Goal: Task Accomplishment & Management: Complete application form

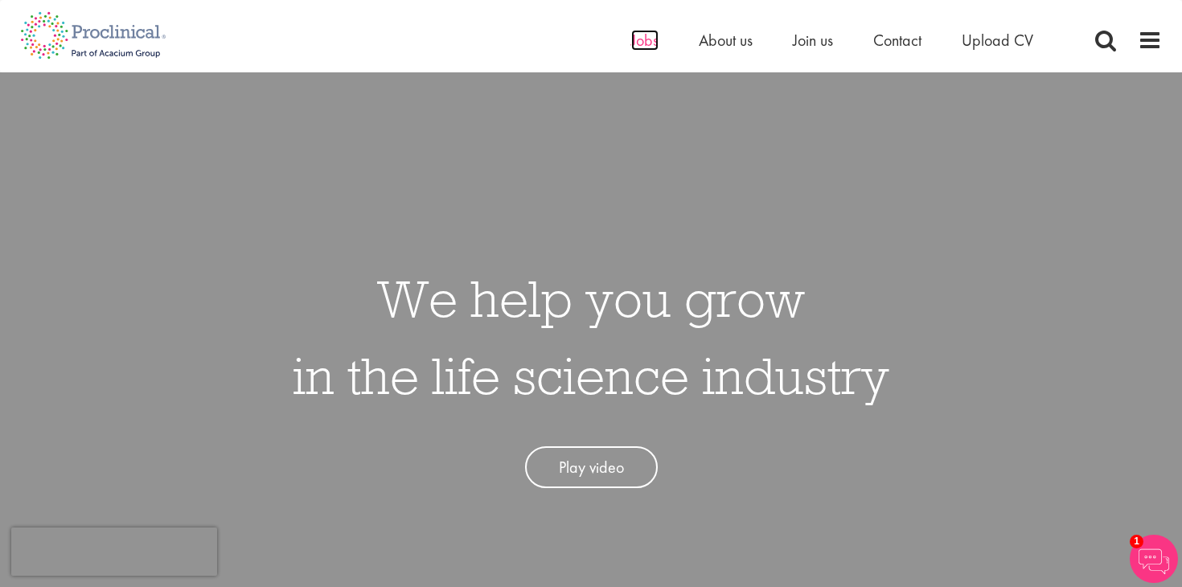
click at [642, 40] on span "Jobs" at bounding box center [644, 40] width 27 height 21
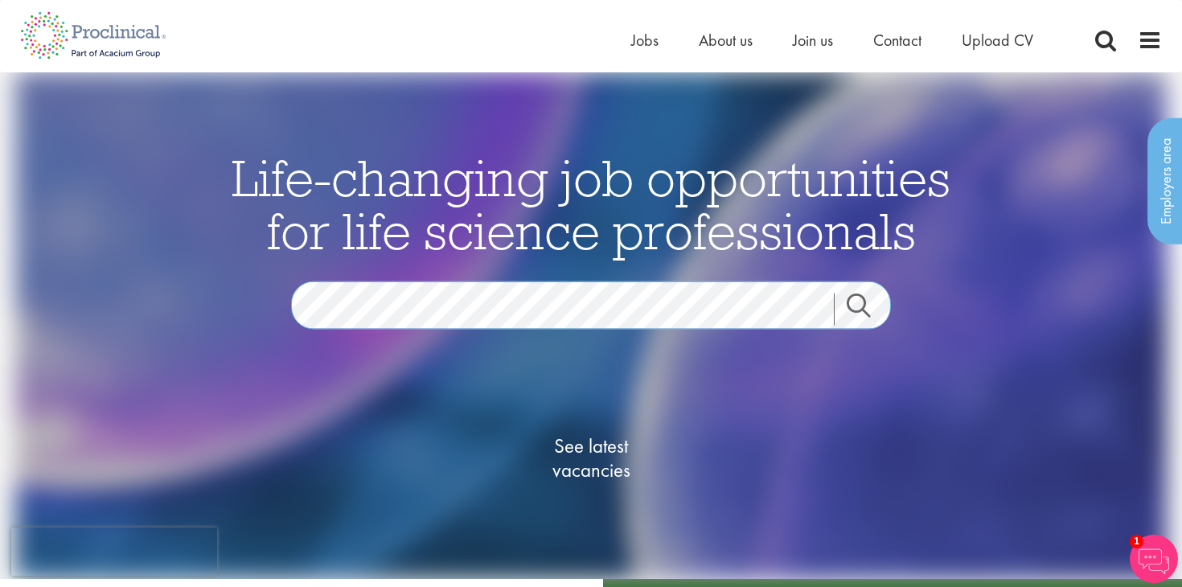
click at [227, 306] on section "Jobs Search" at bounding box center [591, 305] width 780 height 48
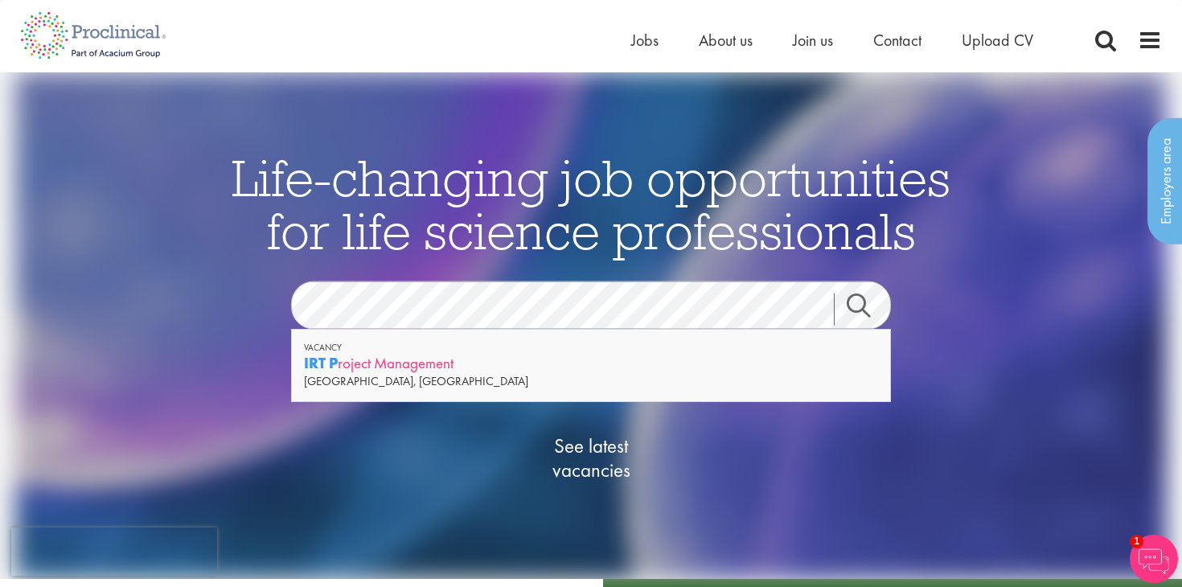
click at [388, 353] on div "IRT P roject Management" at bounding box center [591, 363] width 574 height 20
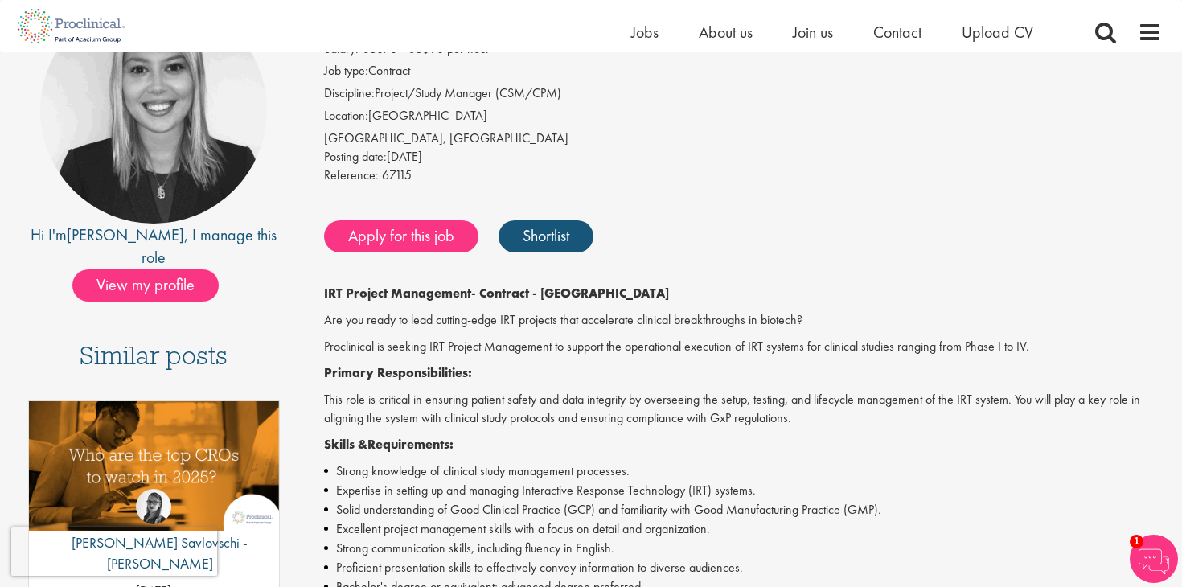
scroll to position [117, 0]
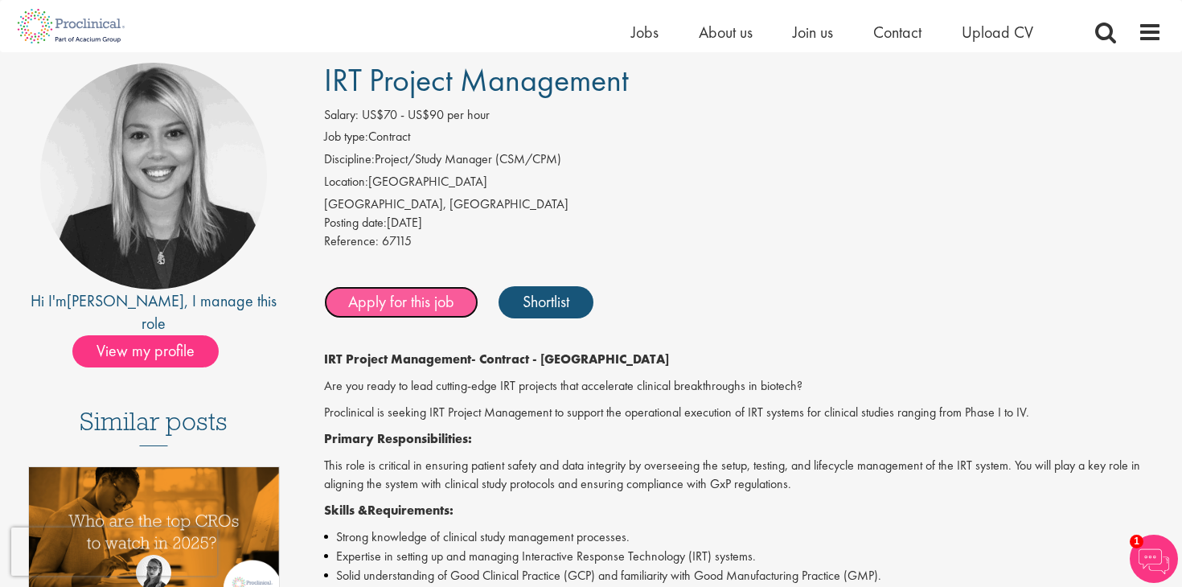
click at [431, 300] on link "Apply for this job" at bounding box center [401, 302] width 154 height 32
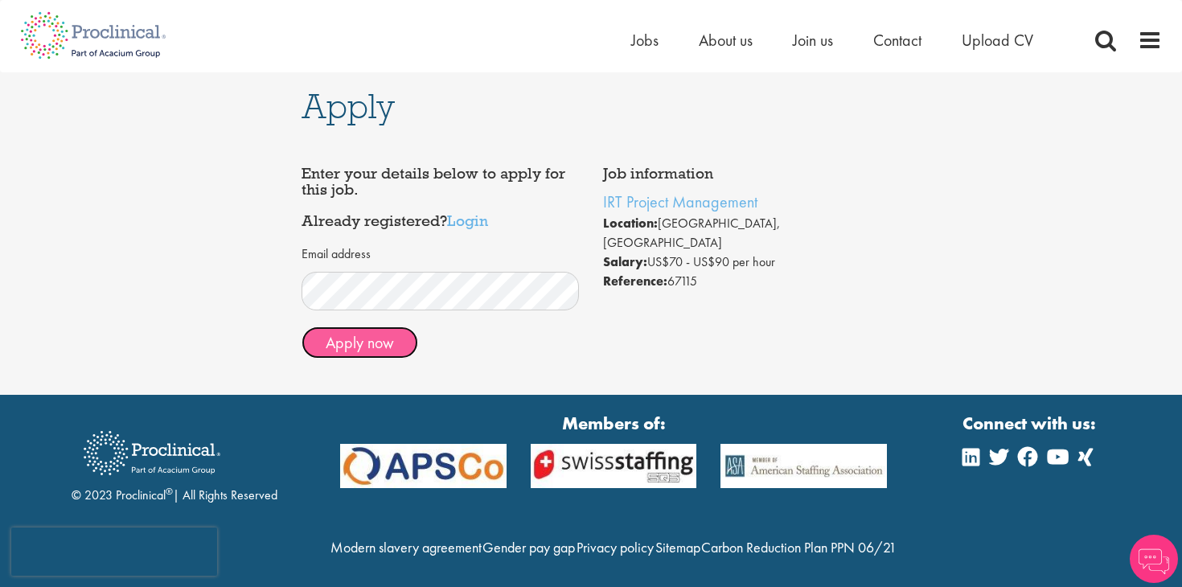
click at [364, 341] on button "Apply now" at bounding box center [359, 342] width 117 height 32
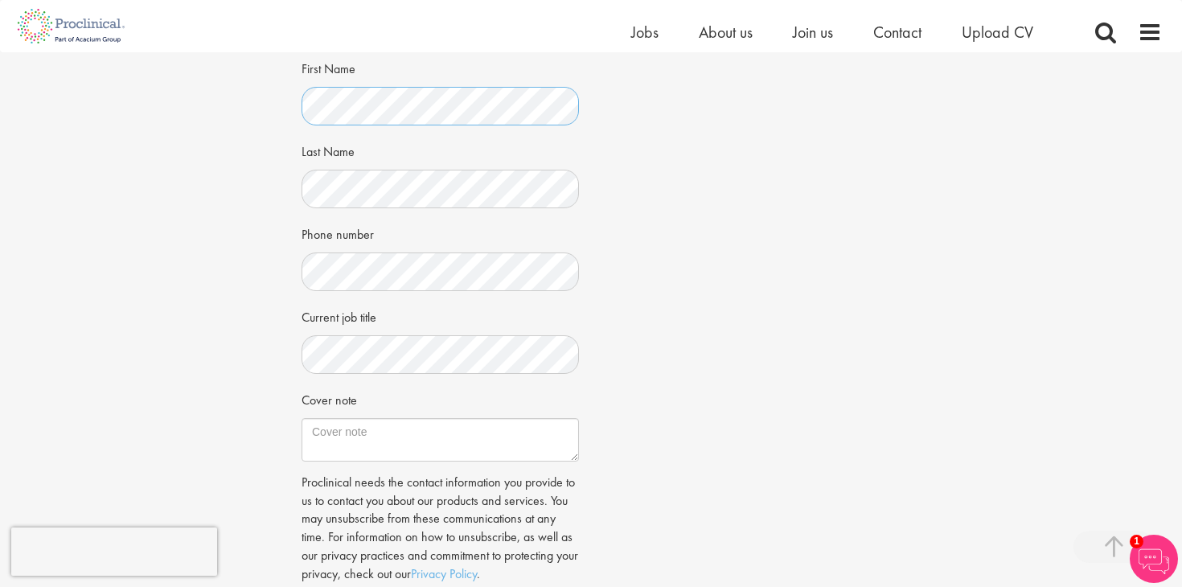
scroll to position [287, 0]
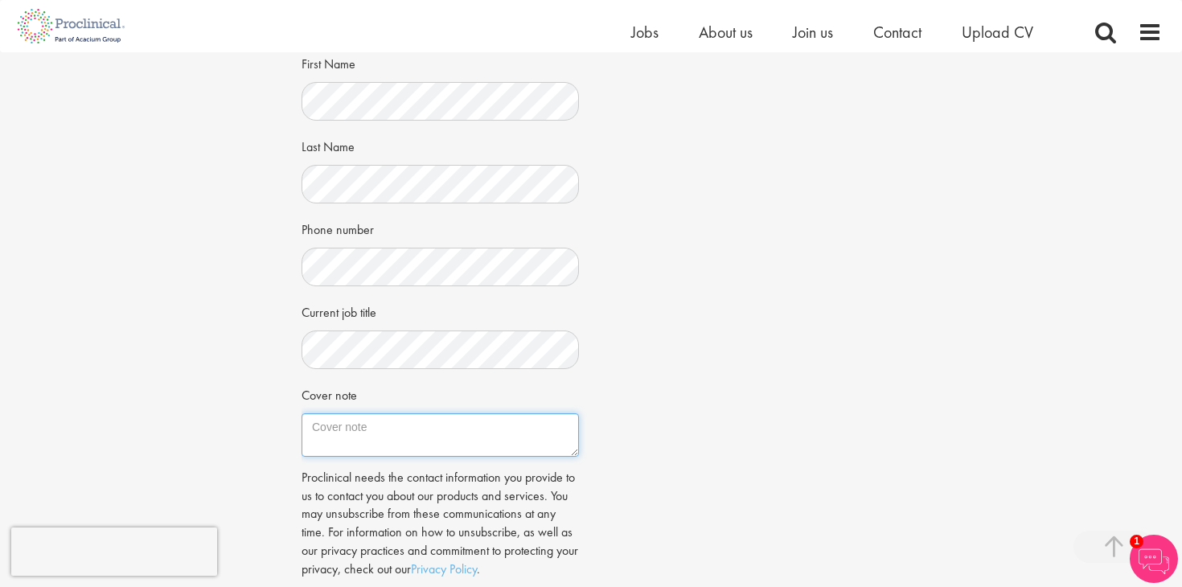
click at [445, 446] on textarea "Cover note" at bounding box center [439, 434] width 277 height 43
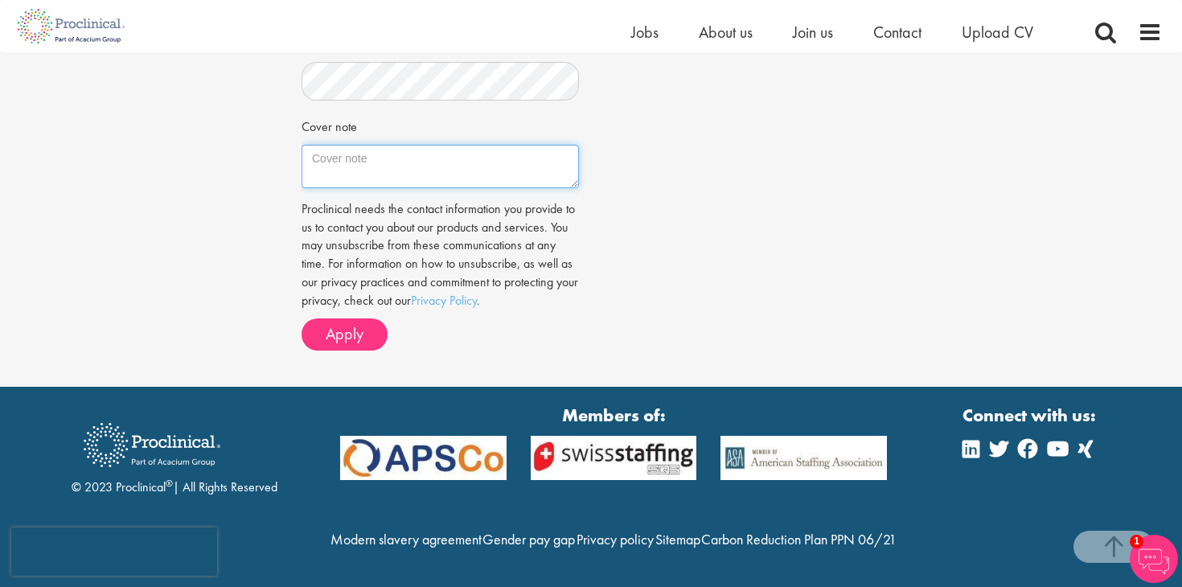
scroll to position [568, 0]
paste textarea "Dear Hiring Manager, I am excited to apply for the IRT Project Management role …"
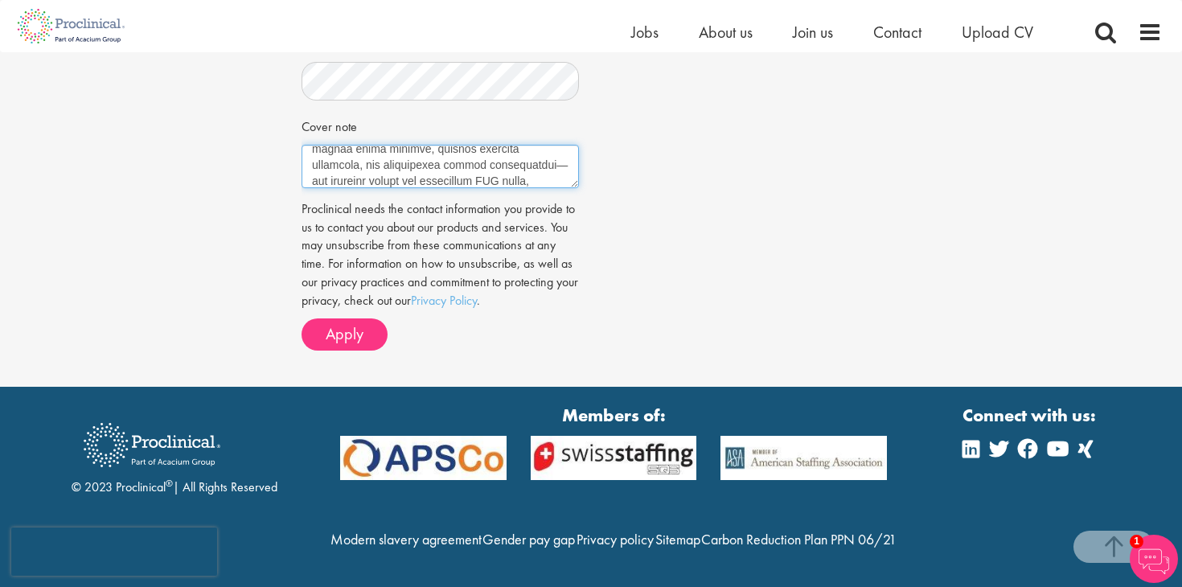
scroll to position [397, 0]
click at [505, 150] on textarea "Cover note" at bounding box center [439, 166] width 277 height 43
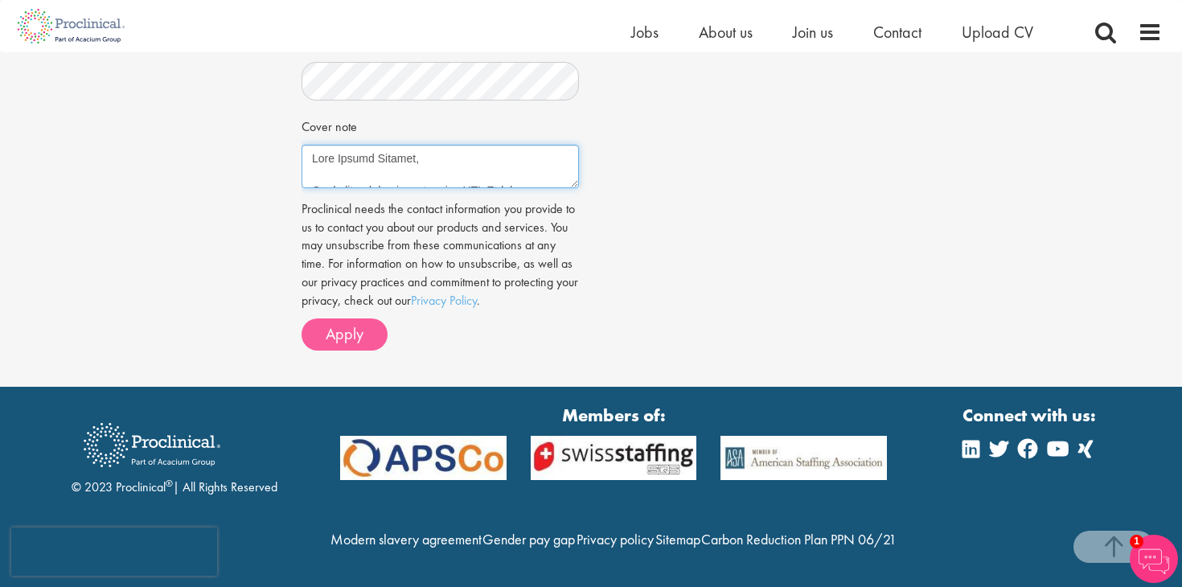
scroll to position [590, 0]
type textarea "Dear Hiring Manager, I am excited to apply for the IRT Project Management role …"
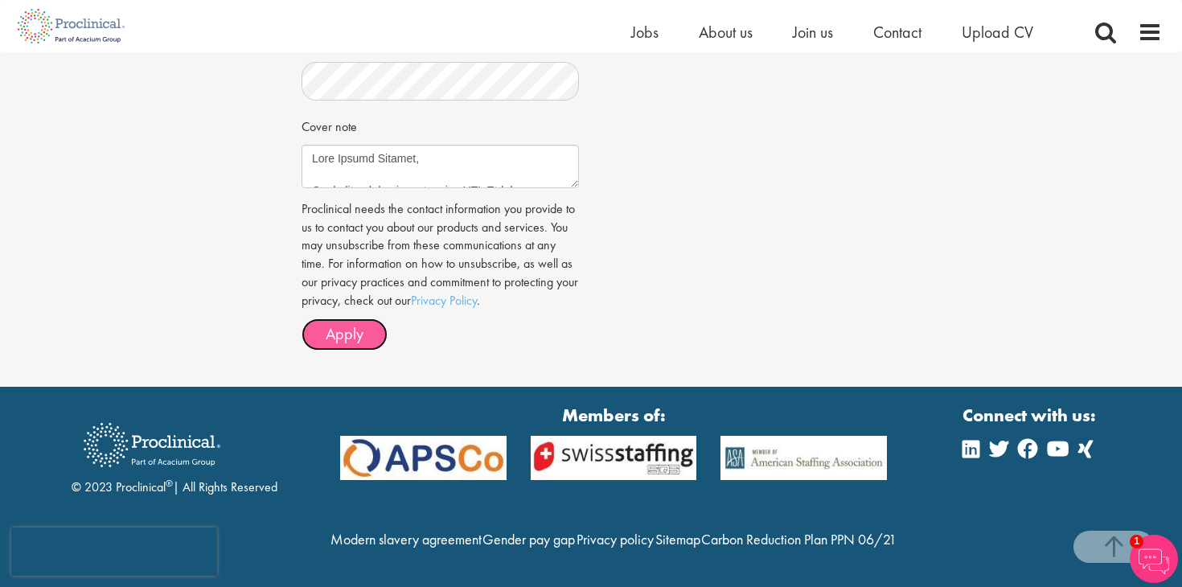
click at [343, 323] on span "Apply" at bounding box center [345, 333] width 38 height 21
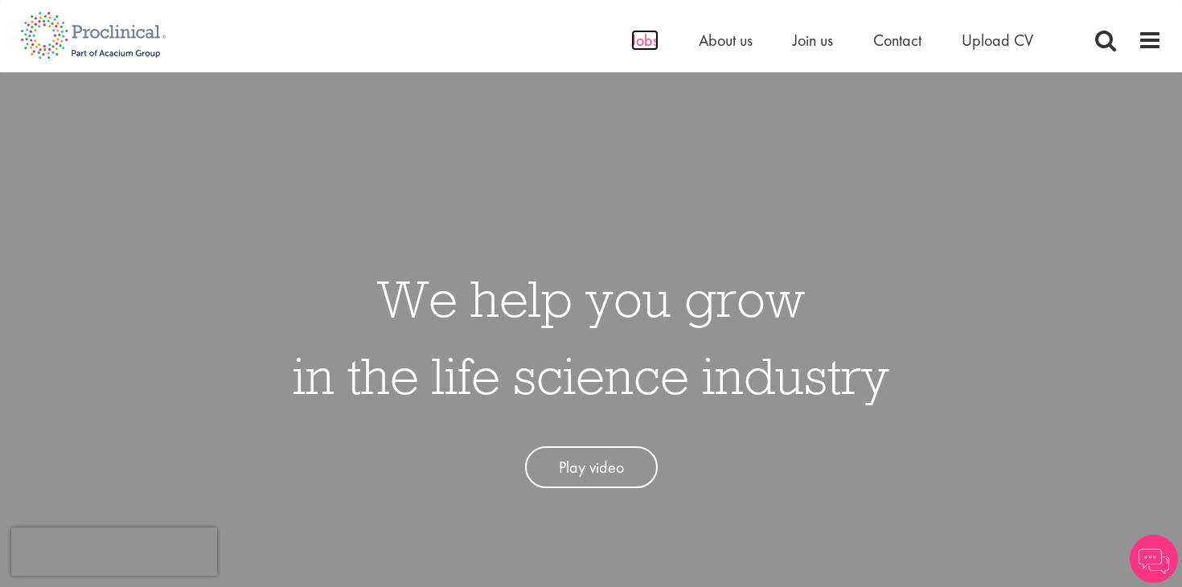
click at [653, 43] on span "Jobs" at bounding box center [644, 40] width 27 height 21
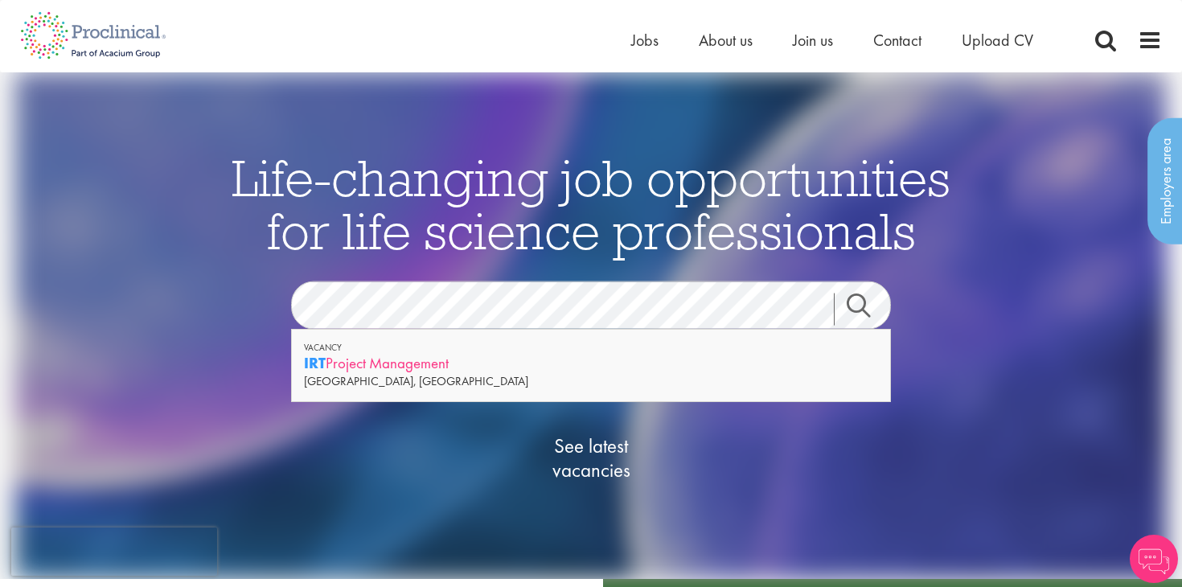
click at [469, 360] on div "IRT Project Management" at bounding box center [591, 363] width 574 height 20
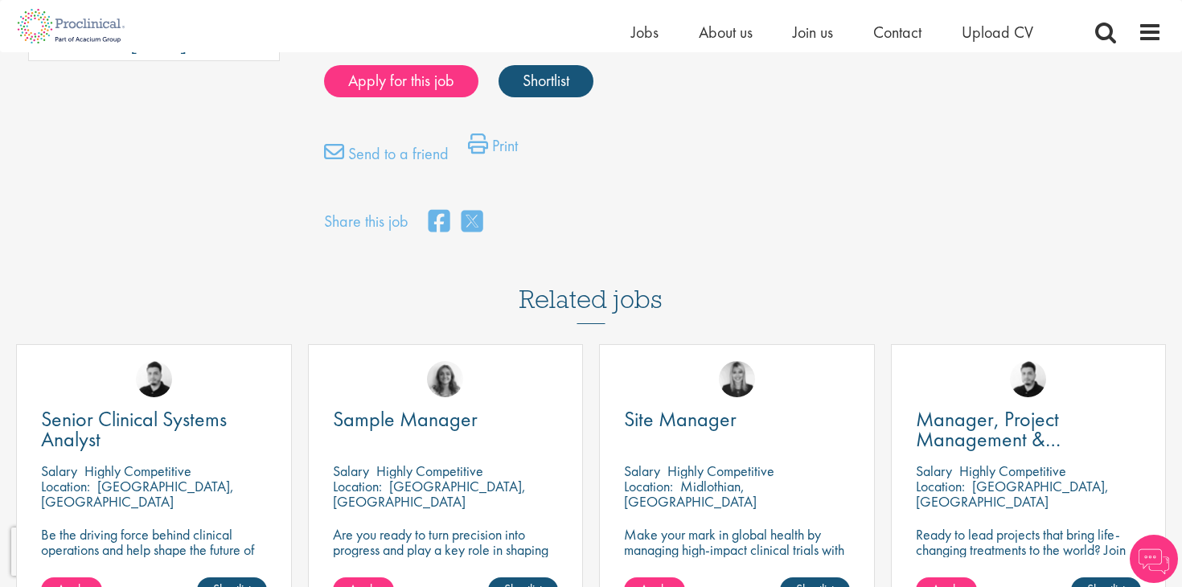
scroll to position [847, 0]
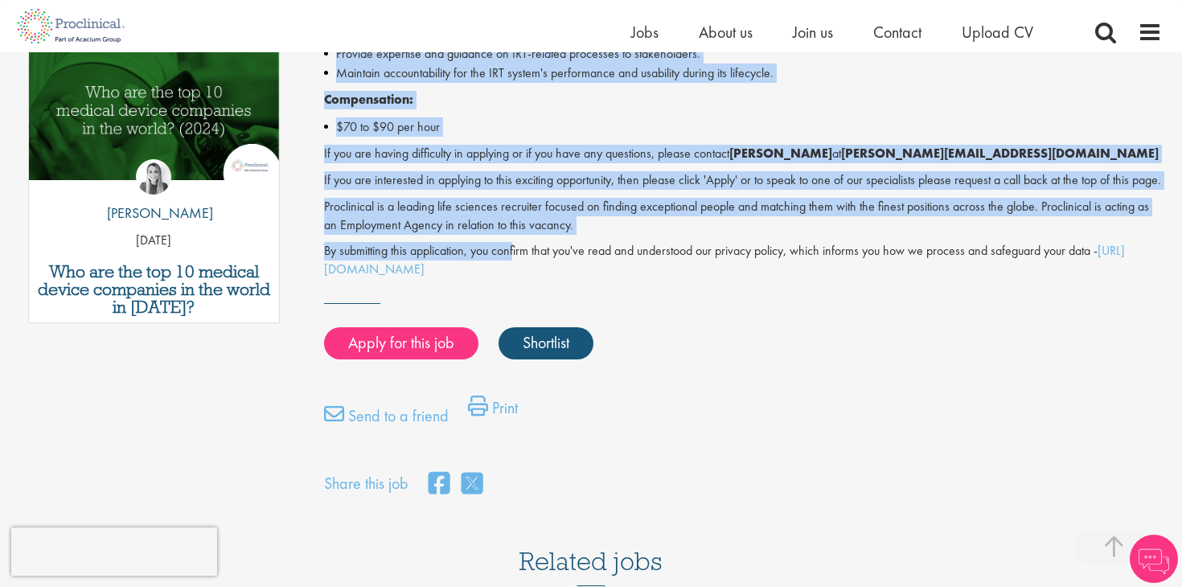
drag, startPoint x: 325, startPoint y: 260, endPoint x: 577, endPoint y: 290, distance: 254.2
copy div "IRT Project Management - Contract - Cambridge MA Are you ready to lead cutting-…"
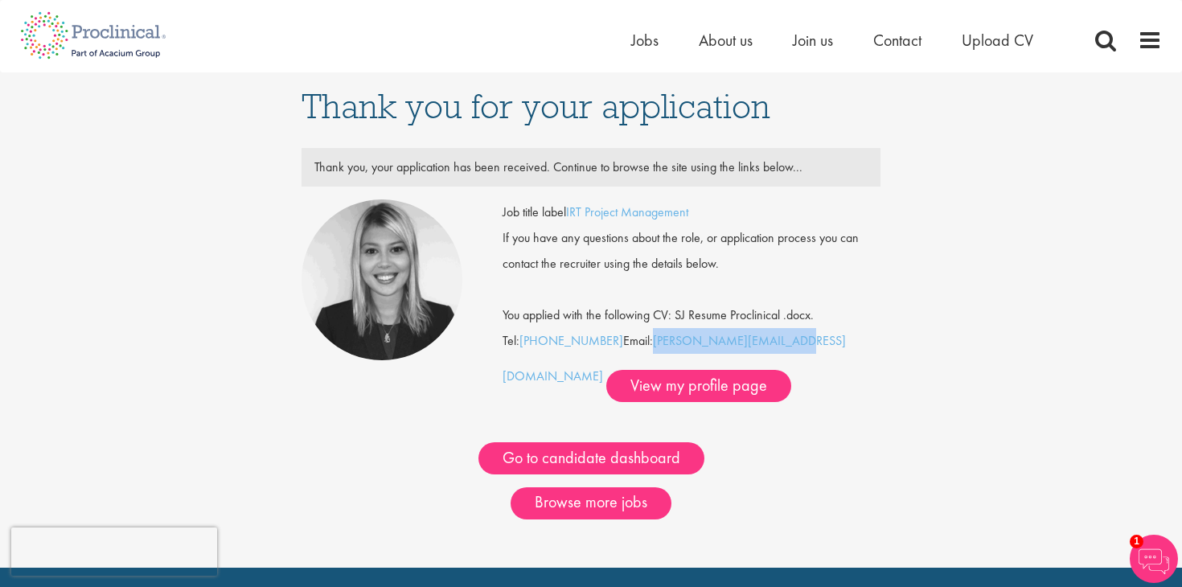
drag, startPoint x: 799, startPoint y: 340, endPoint x: 651, endPoint y: 344, distance: 148.0
click at [651, 344] on div "Job title label IRT Project Management If you have any questions about the role…" at bounding box center [691, 300] width 378 height 203
copy link "j.jones@proclinical.com"
click at [610, 398] on link "View my profile page" at bounding box center [698, 386] width 185 height 32
